Goal: Information Seeking & Learning: Check status

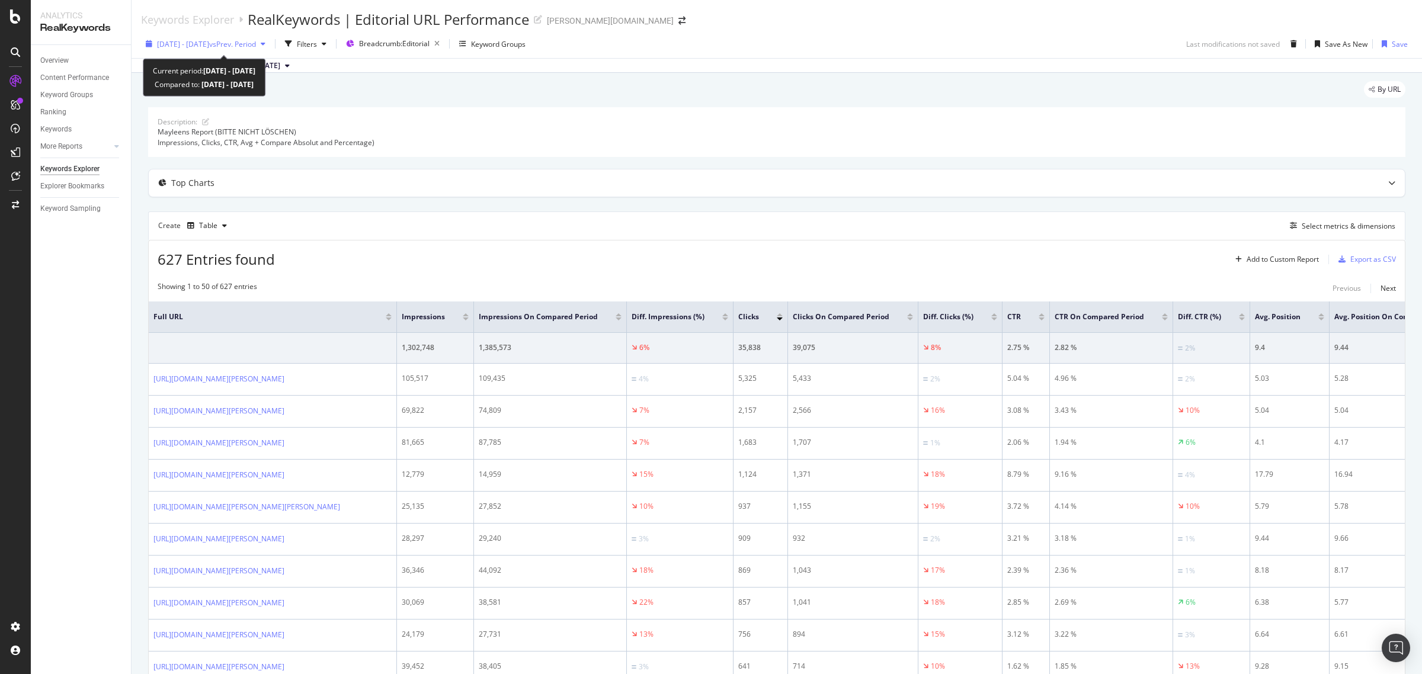
click at [209, 40] on span "[DATE] - [DATE]" at bounding box center [183, 44] width 52 height 10
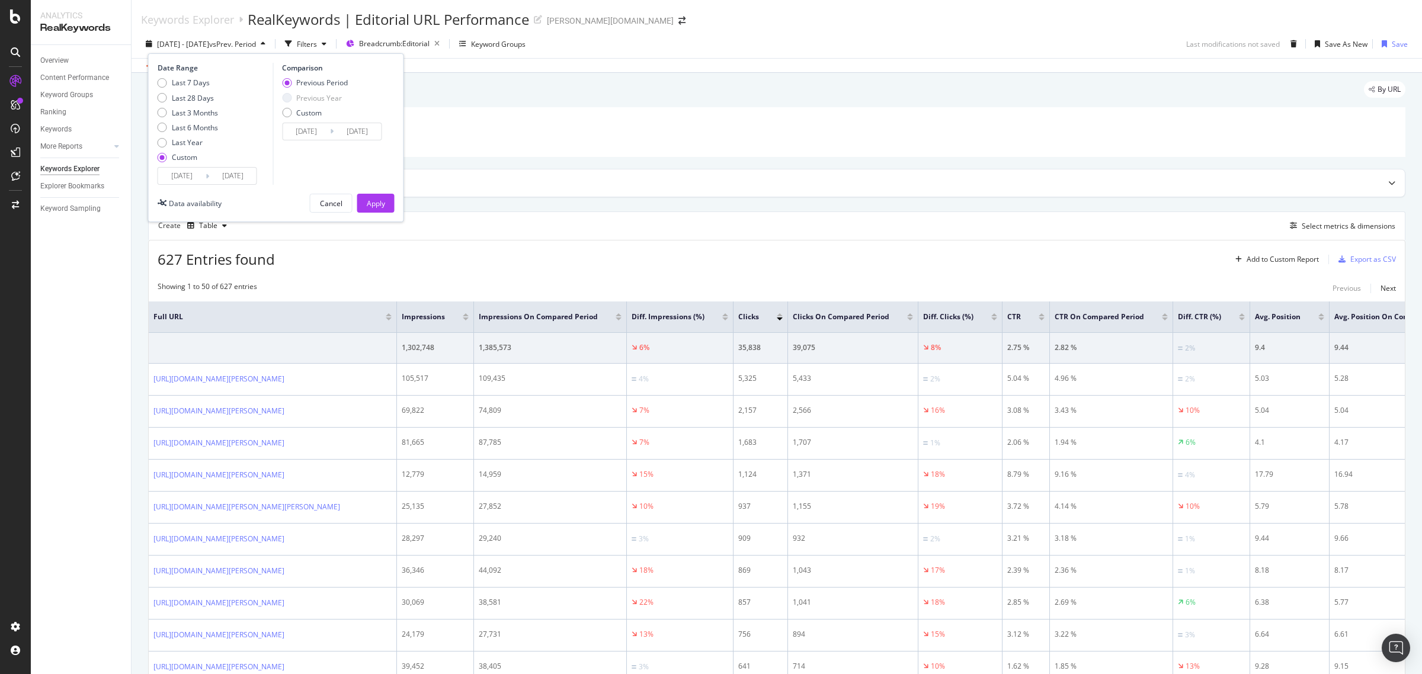
click at [180, 173] on input "[DATE]" at bounding box center [181, 176] width 47 height 17
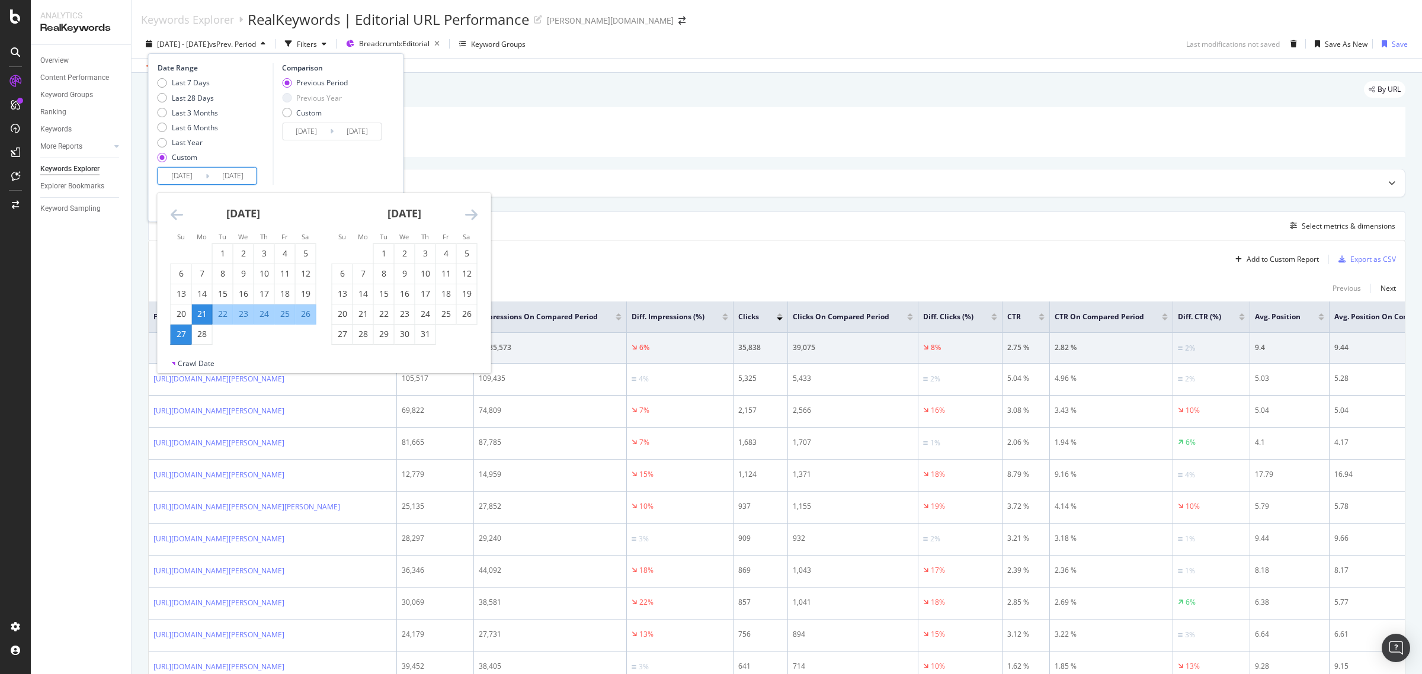
click at [478, 209] on div "[DATE] 1 2 3 4 5 6 7 8 9 10 11 12 13 14 15 16 17 18 19 20 21 22 23 24 25 26 27 …" at bounding box center [404, 269] width 161 height 152
click at [471, 220] on icon "Move forward to switch to the next month." at bounding box center [471, 214] width 12 height 14
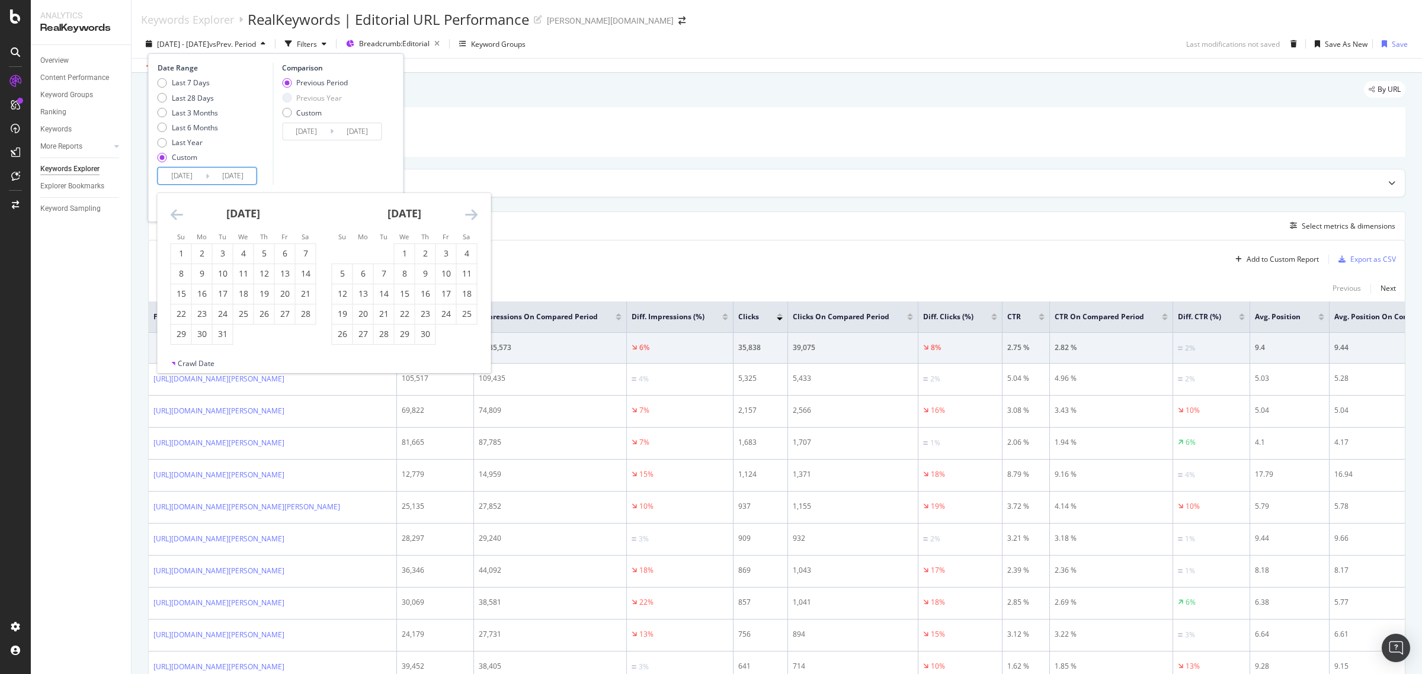
click at [471, 220] on icon "Move forward to switch to the next month." at bounding box center [471, 214] width 12 height 14
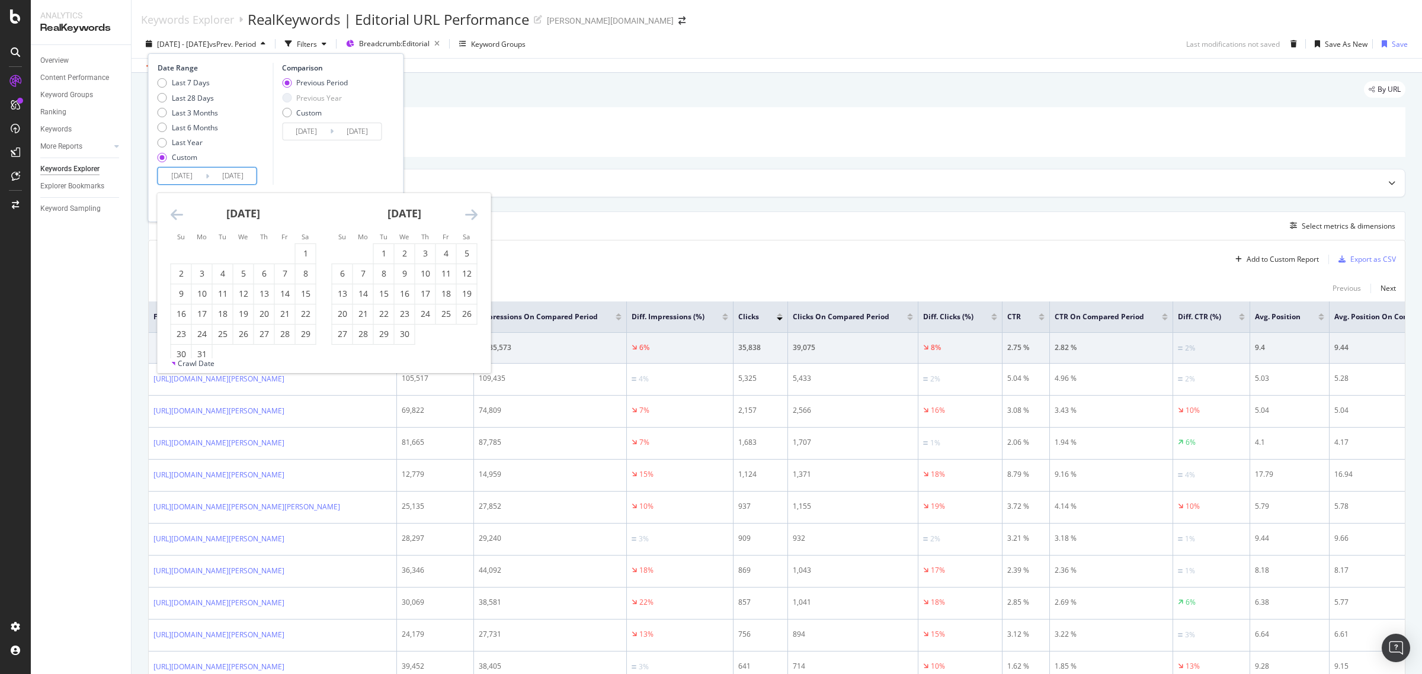
click at [471, 220] on icon "Move forward to switch to the next month." at bounding box center [471, 214] width 12 height 14
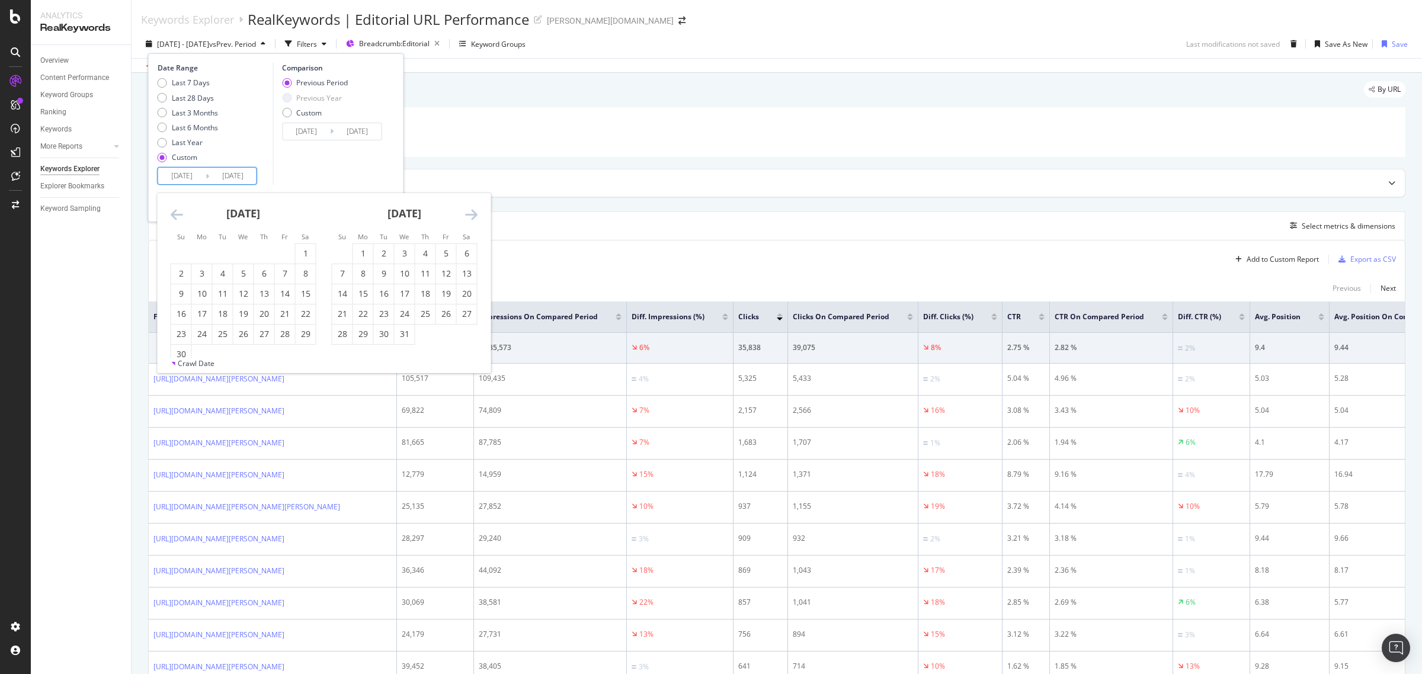
click at [471, 220] on icon "Move forward to switch to the next month." at bounding box center [471, 214] width 12 height 14
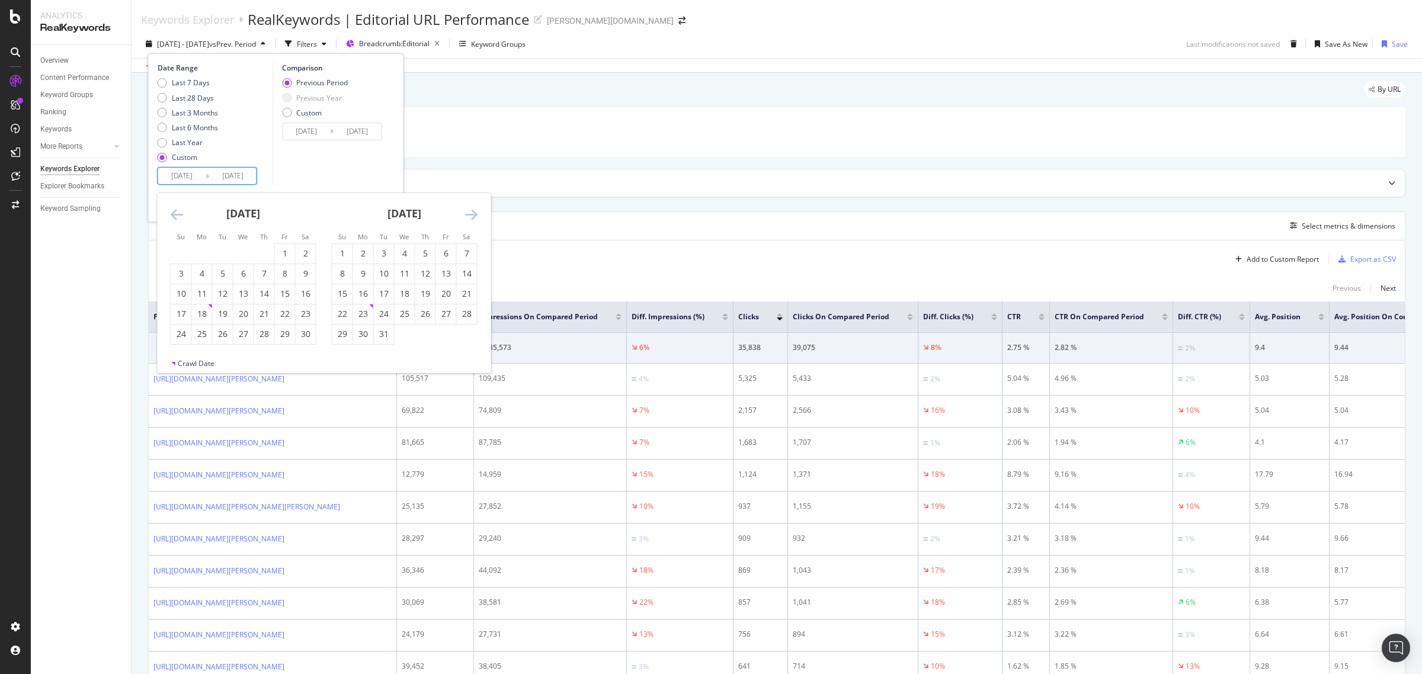
click at [471, 220] on icon "Move forward to switch to the next month." at bounding box center [471, 214] width 12 height 14
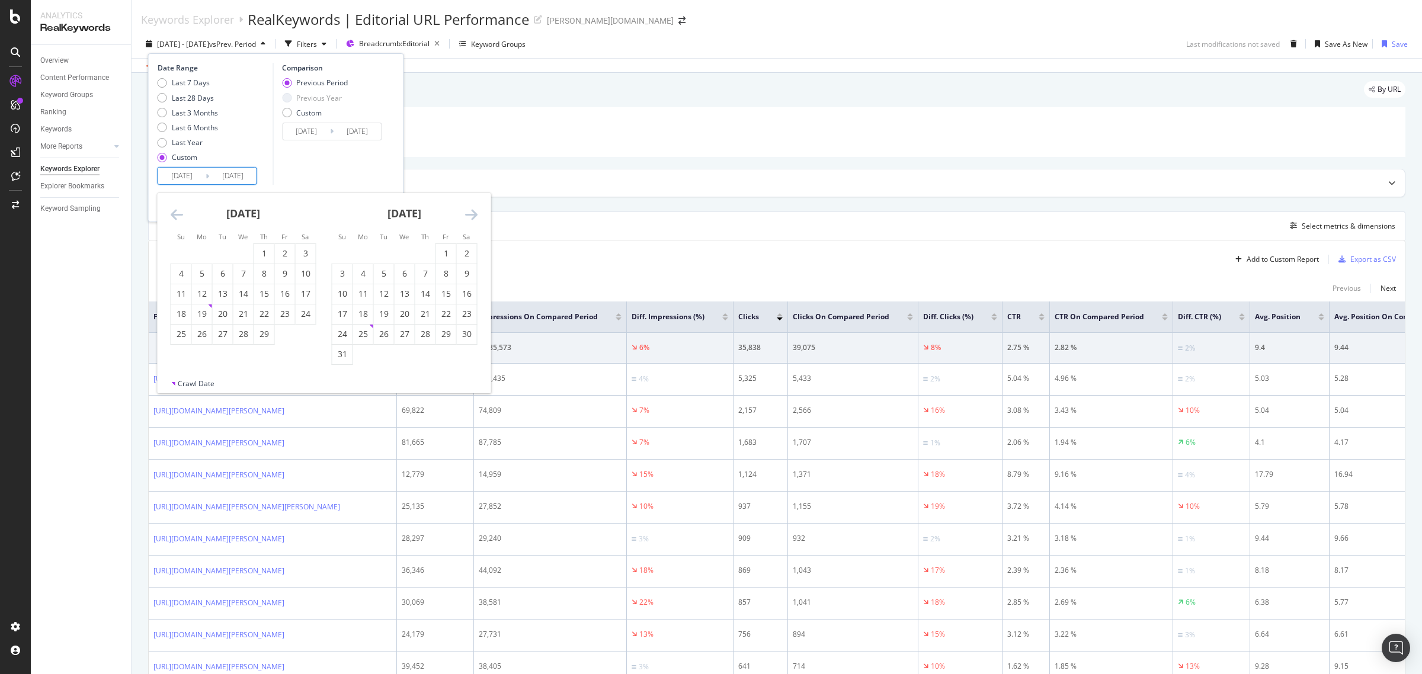
click at [471, 220] on icon "Move forward to switch to the next month." at bounding box center [471, 214] width 12 height 14
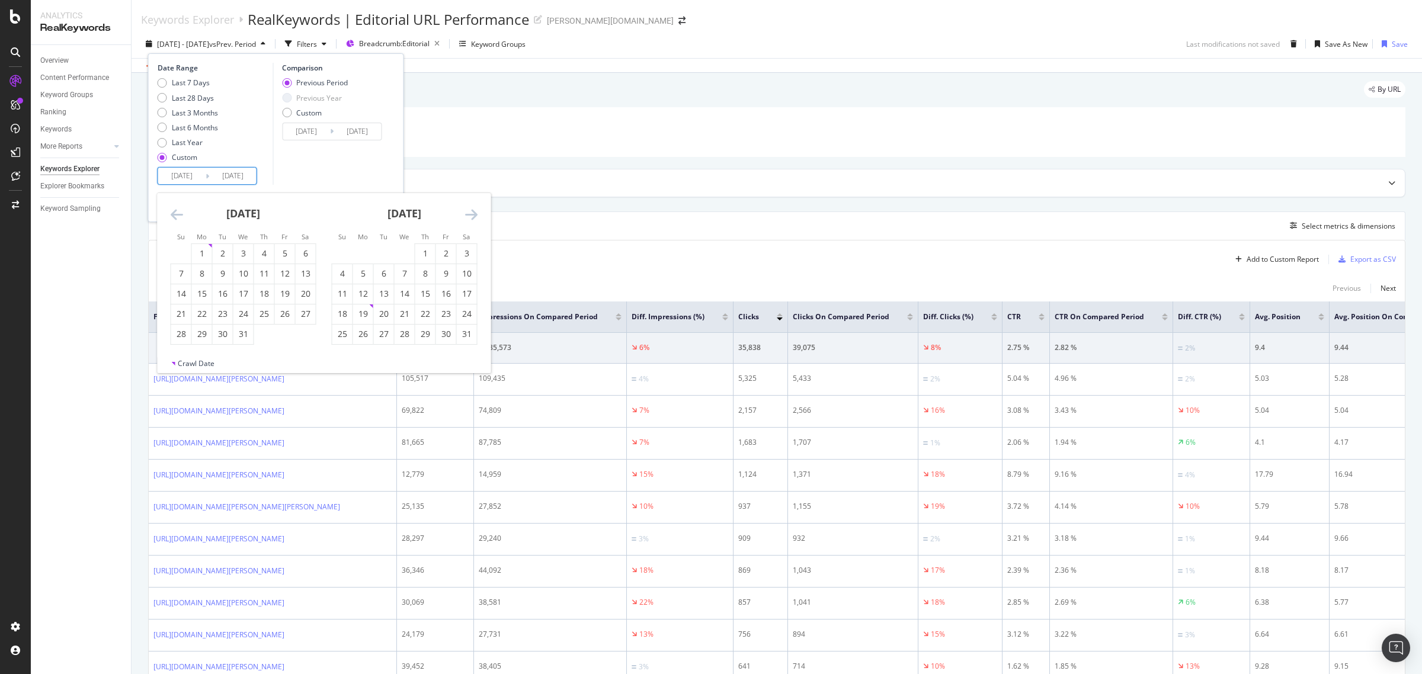
click at [471, 220] on icon "Move forward to switch to the next month." at bounding box center [471, 214] width 12 height 14
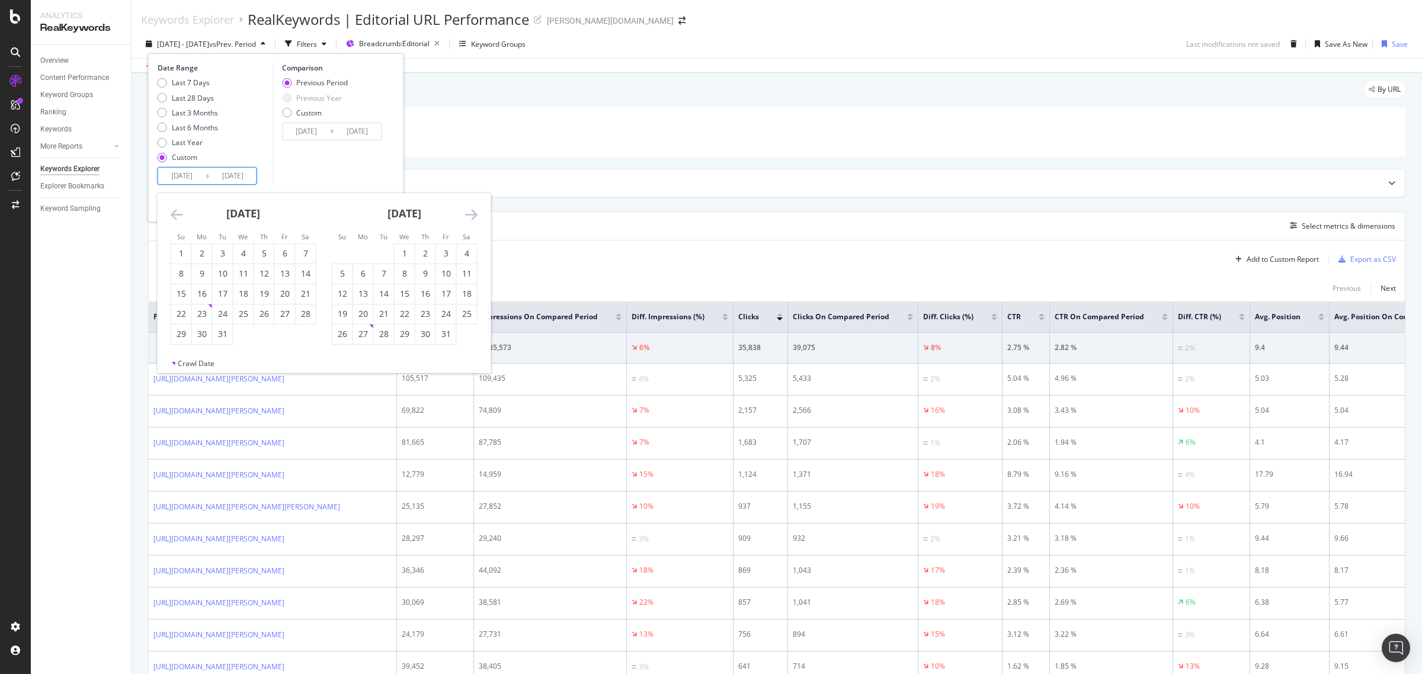
click at [471, 220] on icon "Move forward to switch to the next month." at bounding box center [471, 214] width 12 height 14
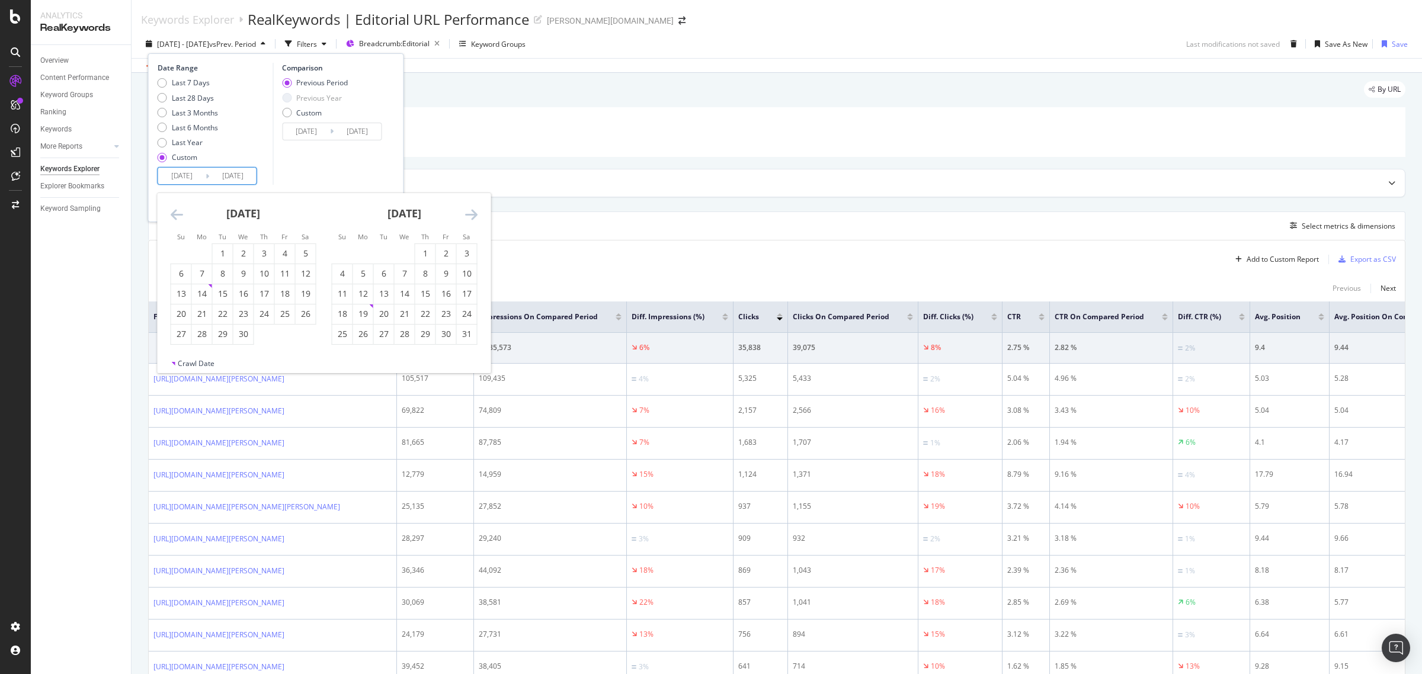
click at [471, 220] on icon "Move forward to switch to the next month." at bounding box center [471, 214] width 12 height 14
click at [211, 252] on div "1" at bounding box center [202, 254] width 20 height 12
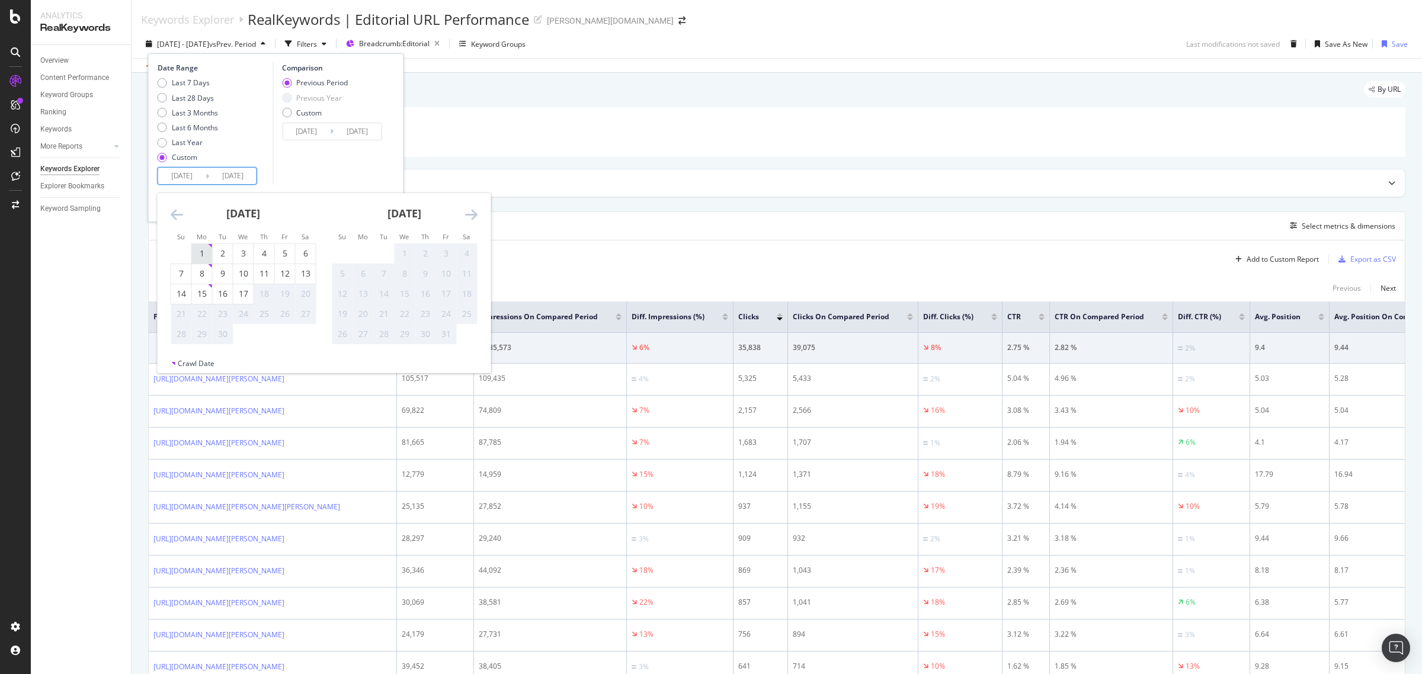
type input "[DATE]"
click at [243, 292] on div "17" at bounding box center [243, 294] width 20 height 12
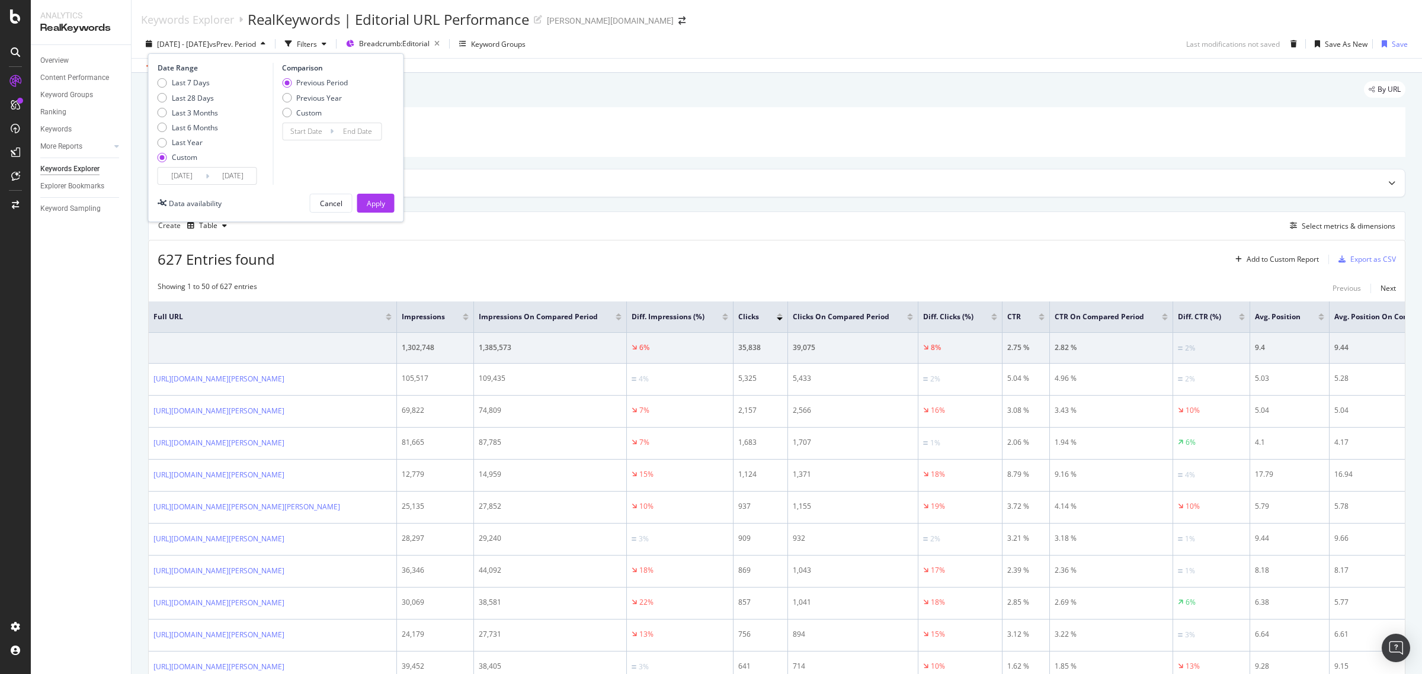
type input "[DATE]"
click at [327, 96] on div "Previous Year" at bounding box center [319, 98] width 46 height 10
type input "[DATE]"
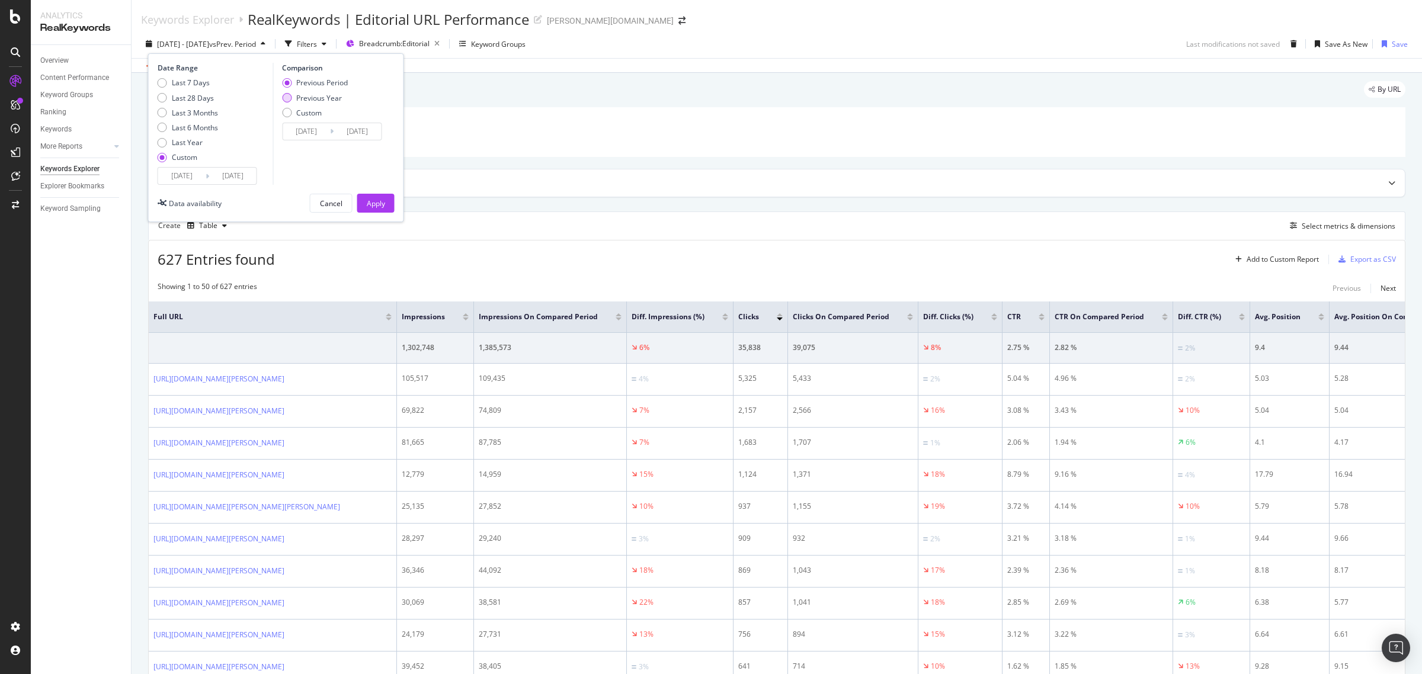
type input "[DATE]"
click at [372, 203] on div "Apply" at bounding box center [376, 203] width 18 height 10
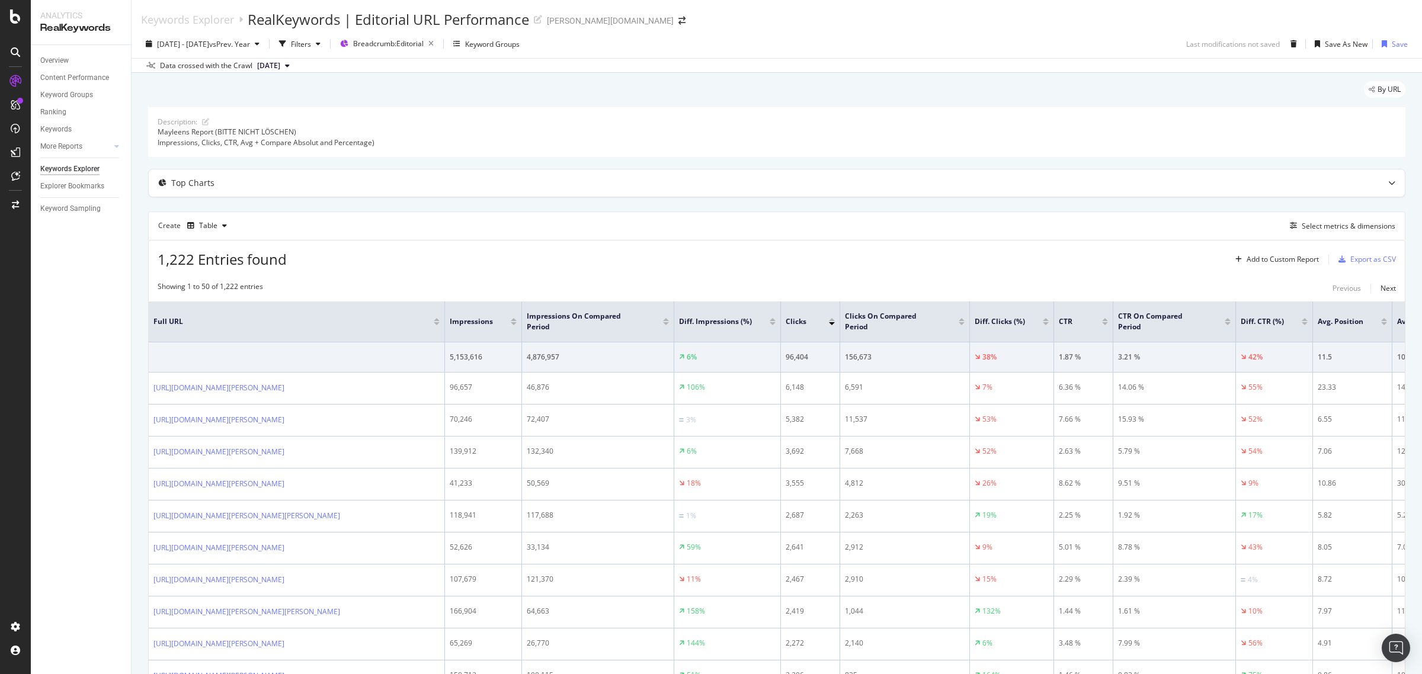
click at [829, 325] on div at bounding box center [832, 323] width 6 height 3
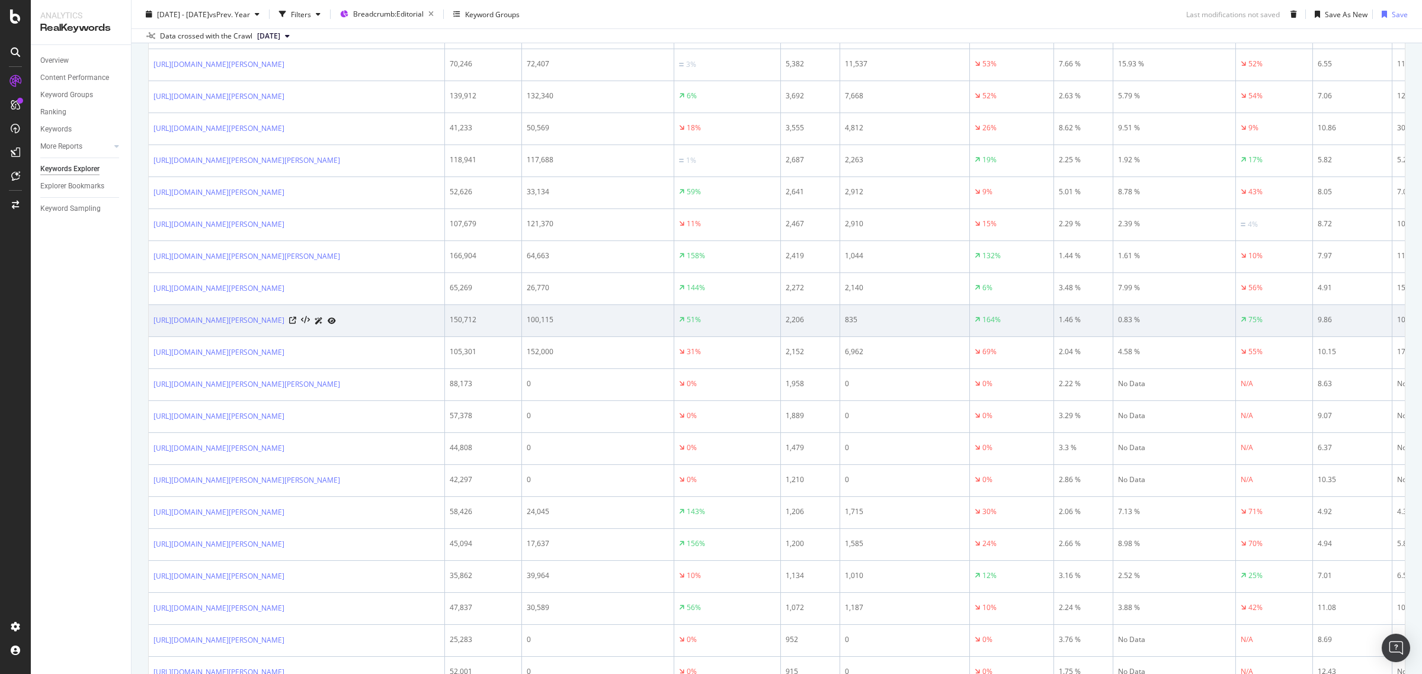
scroll to position [370, 0]
